Goal: Information Seeking & Learning: Learn about a topic

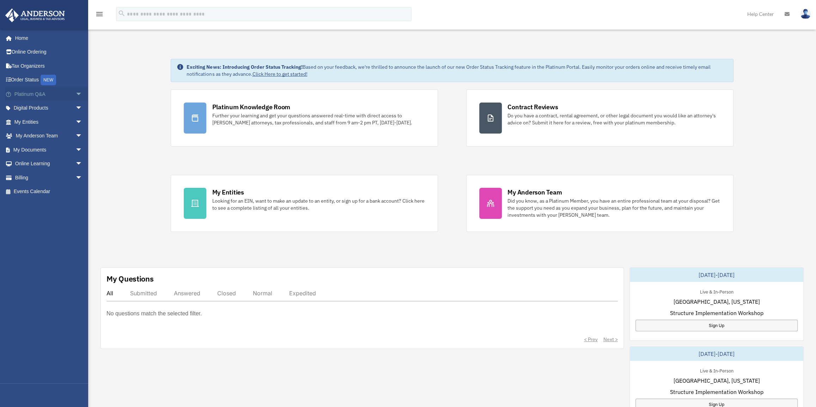
click at [28, 94] on link "Platinum Q&A arrow_drop_down" at bounding box center [49, 94] width 88 height 14
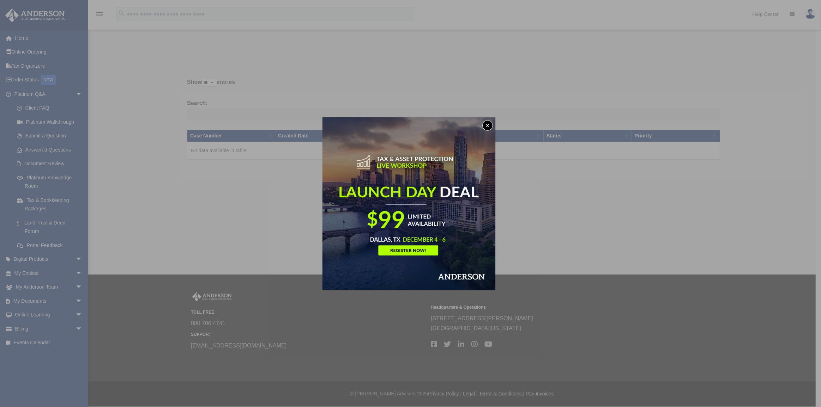
click at [491, 124] on button "x" at bounding box center [487, 125] width 11 height 11
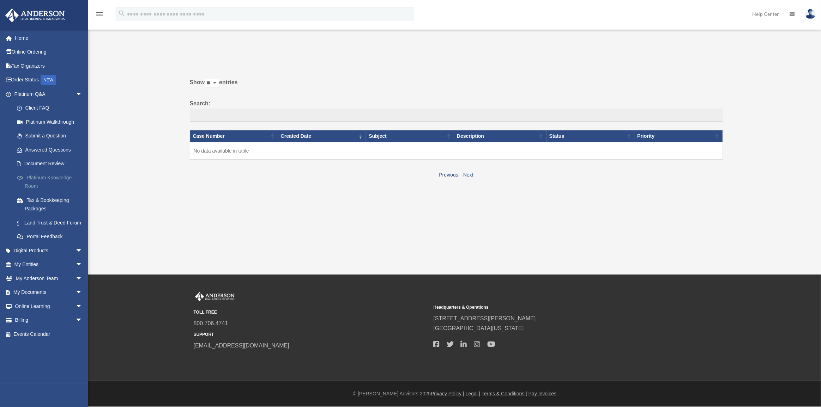
click at [58, 178] on link "Platinum Knowledge Room" at bounding box center [51, 182] width 83 height 23
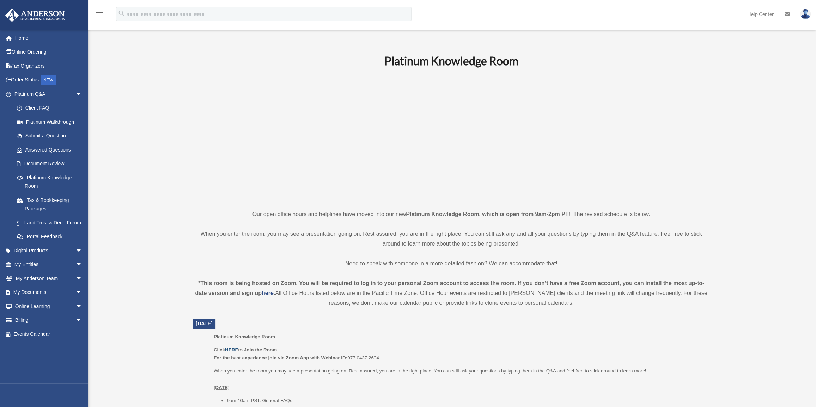
click at [229, 350] on link "HERE" at bounding box center [231, 349] width 13 height 5
